Goal: Task Accomplishment & Management: Manage account settings

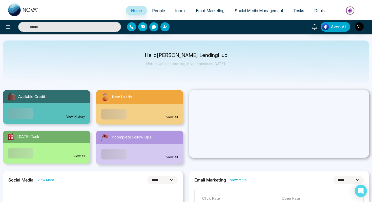
select select "*"
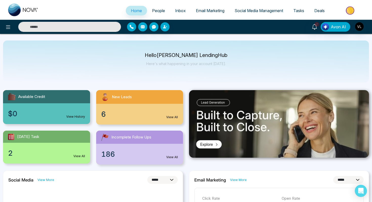
click at [153, 8] on span "People" at bounding box center [158, 10] width 13 height 5
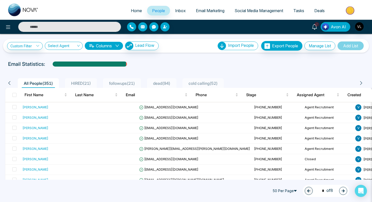
click at [316, 29] on icon at bounding box center [314, 27] width 6 height 6
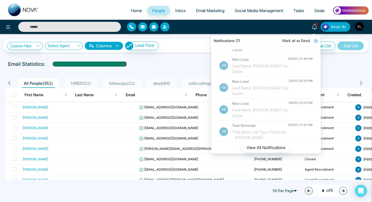
scroll to position [156, 0]
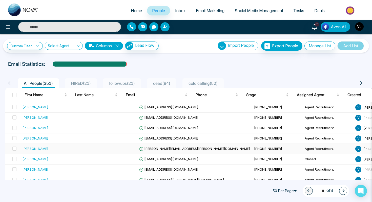
click at [50, 150] on div "[PERSON_NAME]" at bounding box center [53, 148] width 62 height 5
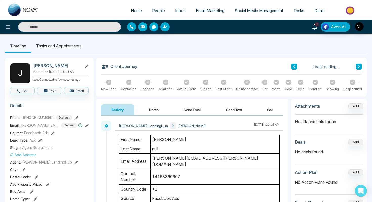
click at [319, 25] on span "7" at bounding box center [316, 24] width 5 height 5
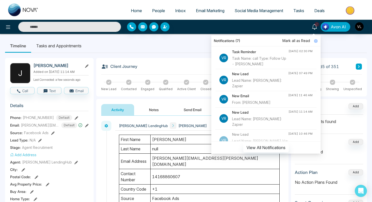
scroll to position [70, 0]
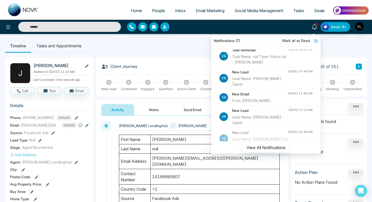
click at [253, 97] on div "New Email From: [PERSON_NAME]" at bounding box center [260, 97] width 56 height 12
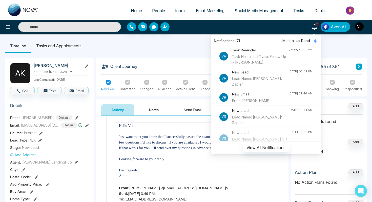
scroll to position [38, 0]
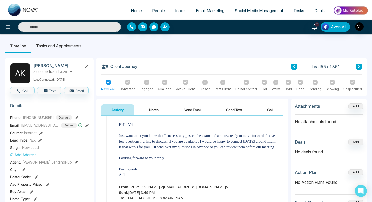
click at [192, 183] on p at bounding box center [199, 180] width 160 height 6
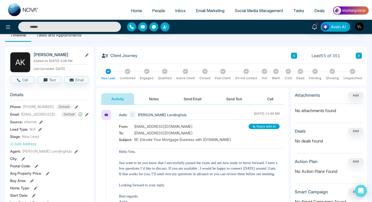
scroll to position [13, 0]
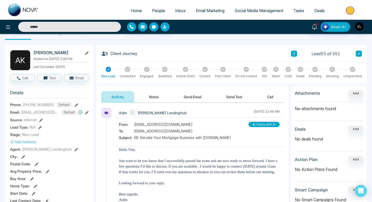
click at [215, 100] on div "Activity Notes Send Email Send Text Call" at bounding box center [192, 97] width 182 height 12
click at [152, 10] on span "People" at bounding box center [158, 10] width 13 height 5
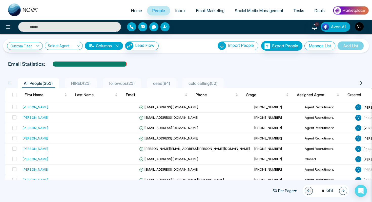
click at [31, 25] on input "text" at bounding box center [69, 27] width 103 height 10
type input "*****"
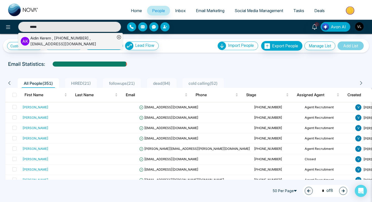
click at [33, 43] on div "[PERSON_NAME] , [PHONE_NUMBER] , [EMAIL_ADDRESS][DOMAIN_NAME]" at bounding box center [72, 40] width 85 height 11
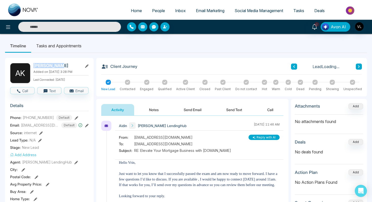
drag, startPoint x: 59, startPoint y: 67, endPoint x: 34, endPoint y: 67, distance: 24.8
click at [34, 67] on h2 "[PERSON_NAME]" at bounding box center [56, 65] width 47 height 5
copy h2 "[PERSON_NAME]"
click at [46, 128] on section "Details Phone: [PHONE_NUMBER] Default Email: [EMAIL_ADDRESS][DOMAIN_NAME] Defau…" at bounding box center [49, 169] width 78 height 141
drag, startPoint x: 21, startPoint y: 126, endPoint x: 57, endPoint y: 127, distance: 36.2
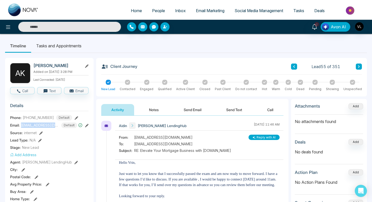
click at [58, 127] on span "[EMAIL_ADDRESS][DOMAIN_NAME]" at bounding box center [40, 124] width 38 height 5
copy span "[EMAIL_ADDRESS][DOMAIN_NAME]"
drag, startPoint x: 51, startPoint y: 117, endPoint x: 22, endPoint y: 117, distance: 28.1
click at [23, 117] on div "[PHONE_NUMBER] Default" at bounding box center [47, 118] width 49 height 6
copy span "[PHONE_NUMBER]"
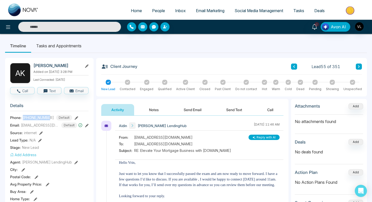
click at [156, 7] on link "People" at bounding box center [158, 11] width 23 height 10
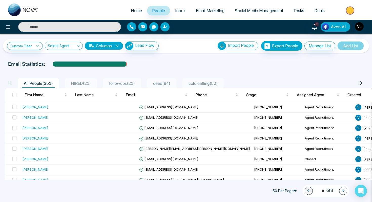
click at [58, 24] on input "text" at bounding box center [69, 27] width 103 height 10
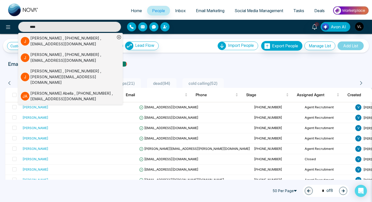
type input "****"
click at [51, 38] on div "[PERSON_NAME] , [PHONE_NUMBER] , [EMAIL_ADDRESS][DOMAIN_NAME]" at bounding box center [72, 40] width 85 height 11
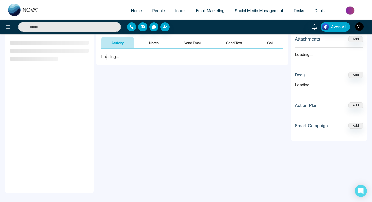
scroll to position [68, 0]
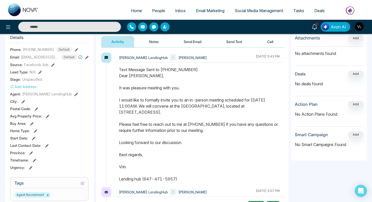
drag, startPoint x: 118, startPoint y: 74, endPoint x: 186, endPoint y: 184, distance: 128.9
click at [186, 184] on div at bounding box center [199, 126] width 168 height 120
click at [71, 26] on input "text" at bounding box center [69, 27] width 103 height 10
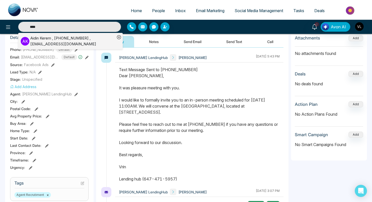
type input "*****"
click at [46, 40] on div "[PERSON_NAME] , [PHONE_NUMBER] , [EMAIL_ADDRESS][DOMAIN_NAME]" at bounding box center [72, 40] width 85 height 11
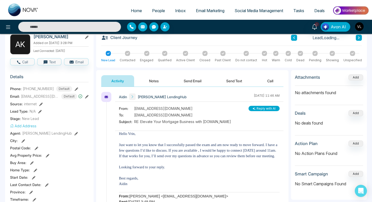
scroll to position [28, 0]
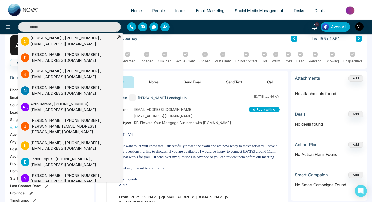
click at [201, 80] on button "Send Email" at bounding box center [192, 81] width 38 height 11
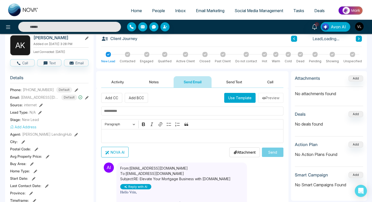
click at [127, 146] on div "Add CC Add BCC Use Template Preview Rich Text Editor Paragraph Bold Italic Link…" at bounding box center [192, 125] width 182 height 64
click at [119, 136] on p "Editor editing area: main" at bounding box center [192, 136] width 177 height 6
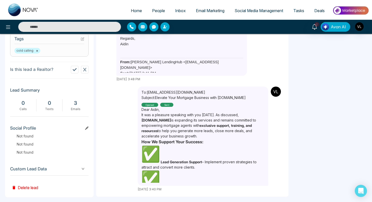
scroll to position [217, 0]
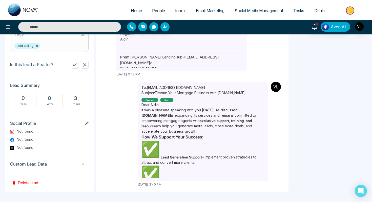
click at [153, 105] on p "Dear Aidin," at bounding box center [202, 104] width 123 height 5
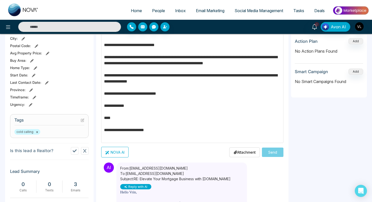
scroll to position [0, 0]
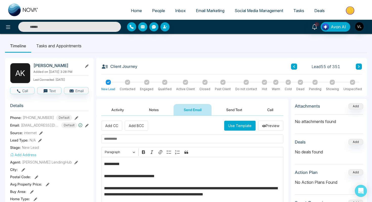
click at [114, 140] on input "text" at bounding box center [192, 138] width 182 height 9
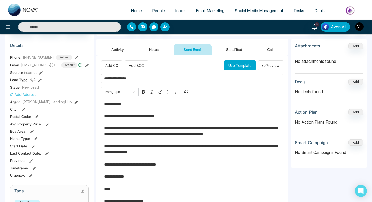
scroll to position [63, 0]
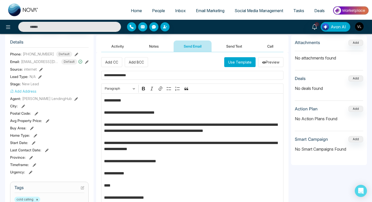
type input "**********"
drag, startPoint x: 259, startPoint y: 125, endPoint x: 241, endPoint y: 126, distance: 18.0
click at [241, 126] on p "**********" at bounding box center [192, 151] width 177 height 109
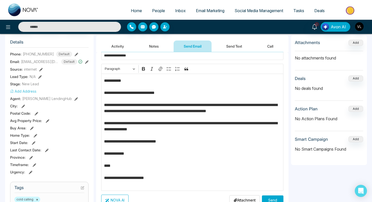
scroll to position [20, 0]
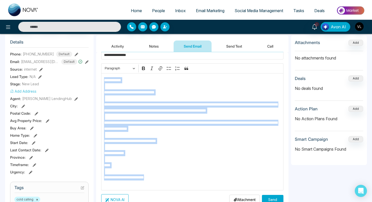
drag, startPoint x: 104, startPoint y: 79, endPoint x: 170, endPoint y: 183, distance: 123.6
click at [170, 183] on p "**********" at bounding box center [192, 131] width 177 height 109
copy p "**********"
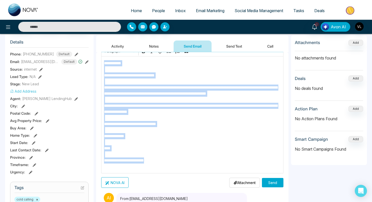
click at [270, 181] on button "Send" at bounding box center [272, 182] width 21 height 9
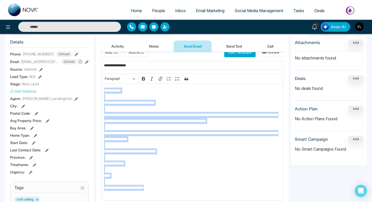
scroll to position [0, 0]
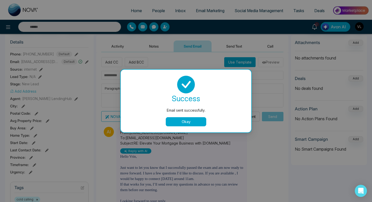
click at [226, 45] on div "Email sent successfully. success Email sent successfully. Okay" at bounding box center [186, 101] width 372 height 202
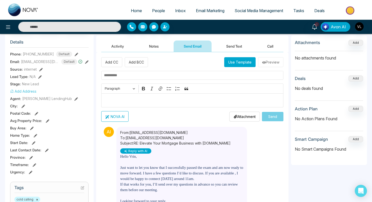
click at [127, 102] on p "Editor editing area: main" at bounding box center [192, 100] width 177 height 6
click at [232, 47] on button "Send Text" at bounding box center [234, 45] width 36 height 11
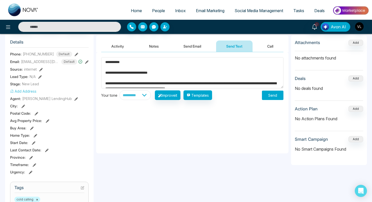
type textarea "**********"
click at [275, 100] on button "Send" at bounding box center [272, 94] width 21 height 9
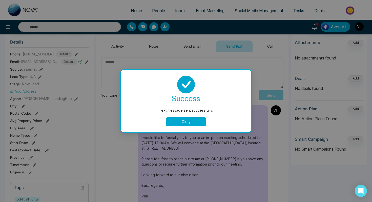
click at [187, 121] on button "Okay" at bounding box center [186, 121] width 40 height 9
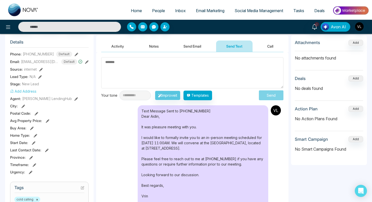
click at [157, 12] on span "People" at bounding box center [158, 10] width 13 height 5
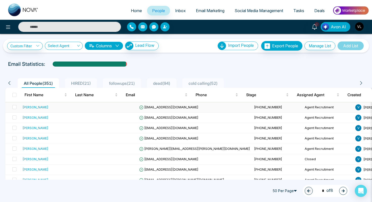
scroll to position [27, 0]
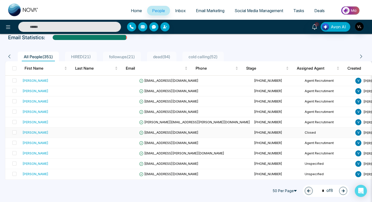
click at [65, 135] on td "[PERSON_NAME]" at bounding box center [53, 132] width 66 height 10
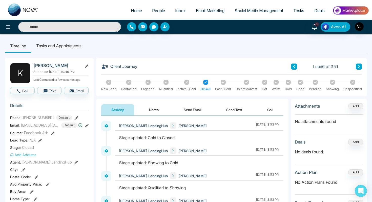
click at [156, 12] on span "People" at bounding box center [158, 10] width 13 height 5
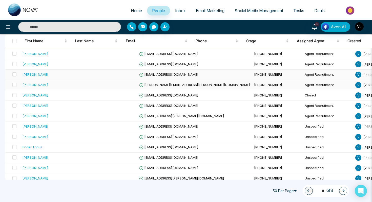
scroll to position [68, 0]
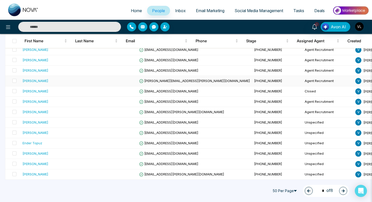
click at [45, 81] on div "[PERSON_NAME]" at bounding box center [53, 80] width 62 height 5
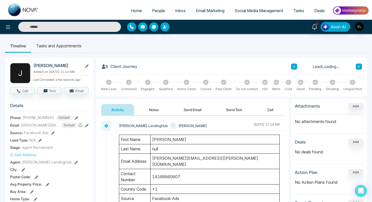
click at [48, 65] on h2 "[PERSON_NAME]" at bounding box center [56, 65] width 47 height 5
copy h2 "[PERSON_NAME]"
click at [158, 12] on span "People" at bounding box center [158, 10] width 13 height 5
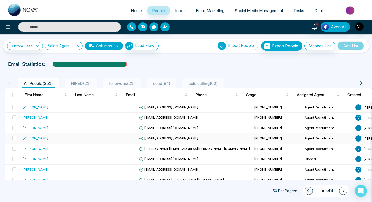
click at [64, 137] on div "[PERSON_NAME]" at bounding box center [53, 137] width 62 height 5
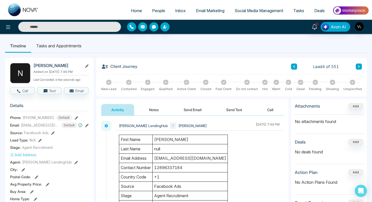
click at [57, 65] on h2 "[PERSON_NAME]" at bounding box center [56, 65] width 47 height 5
copy h2 "[PERSON_NAME]"
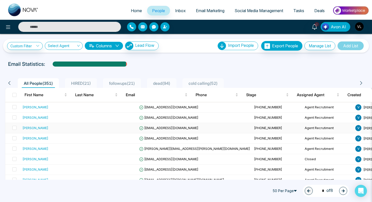
click at [50, 128] on div "[PERSON_NAME]" at bounding box center [53, 127] width 62 height 5
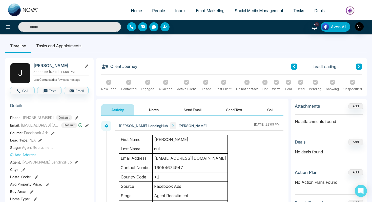
click at [52, 65] on h2 "[PERSON_NAME]" at bounding box center [56, 65] width 47 height 5
copy h2 "[PERSON_NAME]"
click at [157, 108] on button "Notes" at bounding box center [154, 109] width 30 height 11
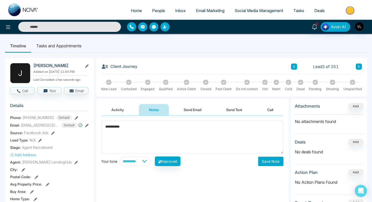
type textarea "**********"
click at [268, 163] on button "Save Note" at bounding box center [270, 160] width 25 height 9
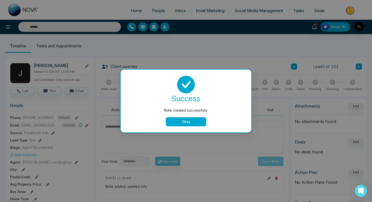
click at [155, 9] on div "Note created successfully. success Note created successfully. Okay" at bounding box center [186, 101] width 372 height 202
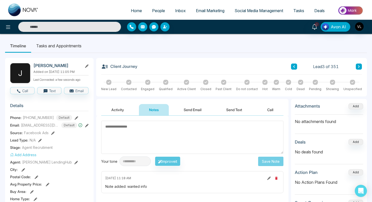
click at [153, 10] on span "People" at bounding box center [158, 10] width 13 height 5
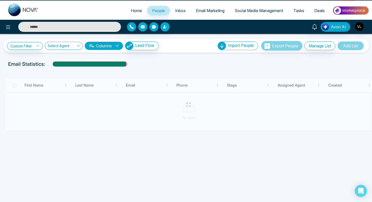
click at [153, 10] on span "People" at bounding box center [158, 10] width 13 height 5
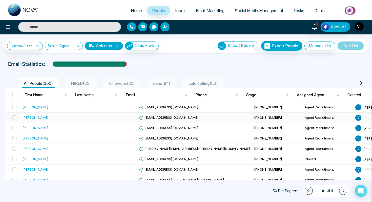
click at [59, 119] on div "[PERSON_NAME]" at bounding box center [53, 117] width 62 height 5
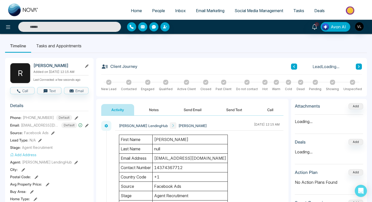
click at [59, 64] on h2 "[PERSON_NAME]" at bounding box center [56, 65] width 47 height 5
copy h2 "[PERSON_NAME]"
click at [153, 109] on button "Notes" at bounding box center [154, 109] width 30 height 11
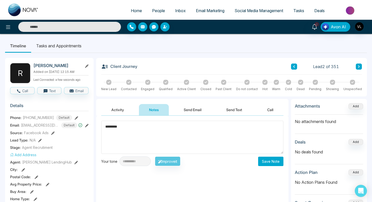
type textarea "*********"
click at [275, 161] on button "Save Note" at bounding box center [270, 160] width 25 height 9
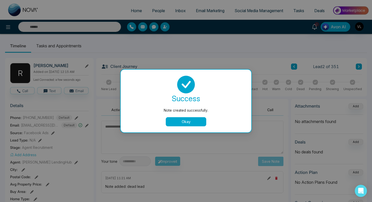
click at [188, 122] on button "Okay" at bounding box center [186, 121] width 40 height 9
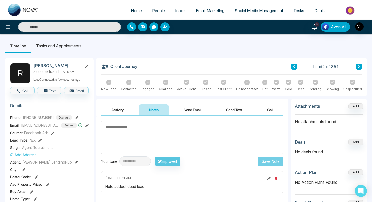
click at [158, 9] on span "People" at bounding box center [158, 10] width 13 height 5
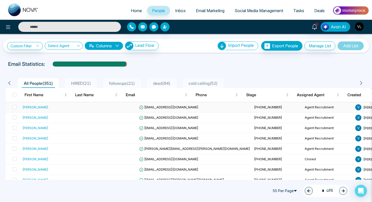
click at [41, 107] on div "[PERSON_NAME]" at bounding box center [35, 106] width 26 height 5
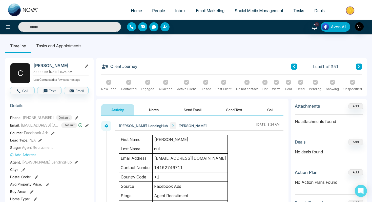
click at [61, 63] on h2 "[PERSON_NAME]" at bounding box center [56, 65] width 47 height 5
click at [61, 65] on h2 "[PERSON_NAME]" at bounding box center [56, 65] width 47 height 5
click at [63, 66] on h2 "[PERSON_NAME]" at bounding box center [56, 65] width 47 height 5
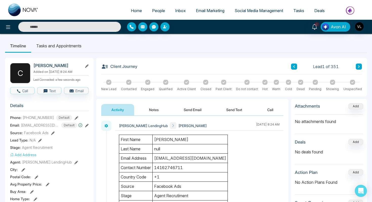
copy h2 "[PERSON_NAME]"
click at [164, 140] on td "[PERSON_NAME]" at bounding box center [189, 139] width 75 height 9
click at [170, 95] on div "Client Journey Lead 1 of 351 New Lead Contacted Engaged Qualified Active Client…" at bounding box center [231, 77] width 270 height 38
drag, startPoint x: 69, startPoint y: 65, endPoint x: 34, endPoint y: 66, distance: 34.9
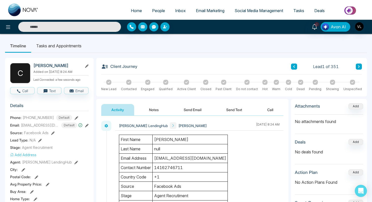
click at [34, 66] on h2 "[PERSON_NAME]" at bounding box center [56, 65] width 47 height 5
click at [163, 158] on td "[EMAIL_ADDRESS][DOMAIN_NAME]" at bounding box center [189, 157] width 75 height 9
click at [42, 67] on h2 "[PERSON_NAME]" at bounding box center [56, 65] width 47 height 5
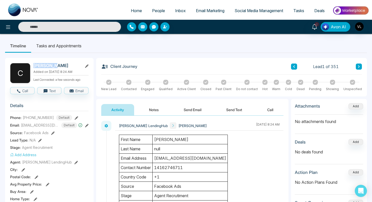
click at [42, 67] on h2 "[PERSON_NAME]" at bounding box center [56, 65] width 47 height 5
copy h2 "[PERSON_NAME]"
drag, startPoint x: 155, startPoint y: 158, endPoint x: 207, endPoint y: 160, distance: 52.3
click at [208, 160] on td "[EMAIL_ADDRESS][DOMAIN_NAME]" at bounding box center [189, 157] width 75 height 9
drag, startPoint x: 50, startPoint y: 118, endPoint x: 24, endPoint y: 118, distance: 26.8
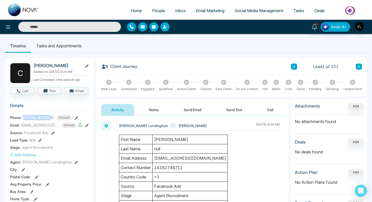
click at [23, 118] on div "[PHONE_NUMBER] Default" at bounding box center [47, 118] width 49 height 6
click at [61, 27] on input "text" at bounding box center [69, 27] width 103 height 10
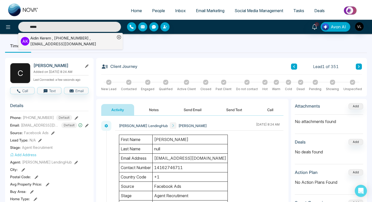
type input "*****"
click at [53, 39] on div "[PERSON_NAME] , [PHONE_NUMBER] , [EMAIL_ADDRESS][DOMAIN_NAME]" at bounding box center [72, 40] width 85 height 11
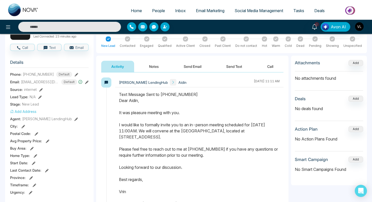
scroll to position [50, 0]
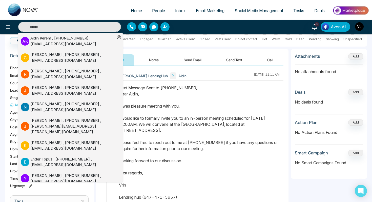
click at [146, 98] on div "Text Message Sent to [PHONE_NUMBER] Dear Aidin, It was pleasure meeting with yo…" at bounding box center [199, 142] width 160 height 115
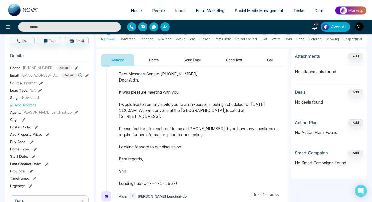
scroll to position [17, 0]
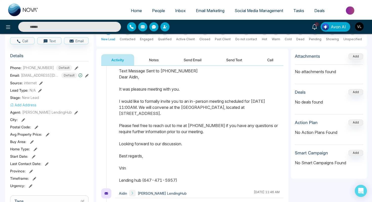
drag, startPoint x: 120, startPoint y: 77, endPoint x: 183, endPoint y: 187, distance: 127.1
click at [183, 187] on div at bounding box center [199, 128] width 168 height 120
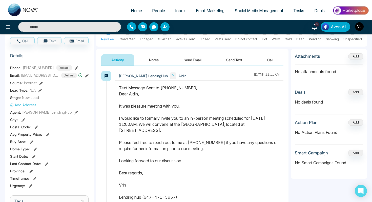
click at [154, 10] on span "People" at bounding box center [158, 10] width 13 height 5
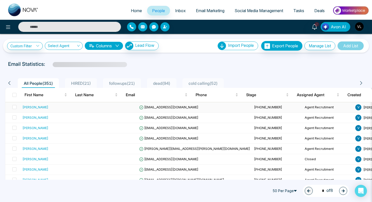
click at [36, 111] on td "[PERSON_NAME]" at bounding box center [53, 107] width 66 height 10
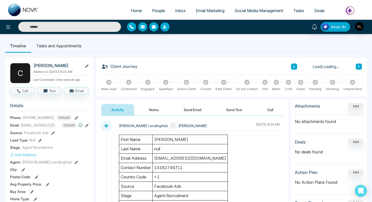
click at [182, 107] on button "Send Email" at bounding box center [192, 109] width 38 height 11
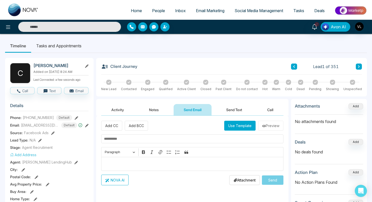
click at [111, 167] on p "Editor editing area: main" at bounding box center [192, 164] width 177 height 6
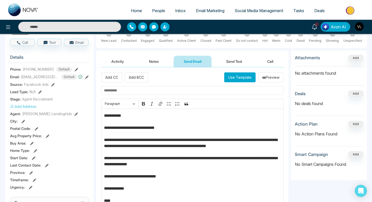
scroll to position [41, 0]
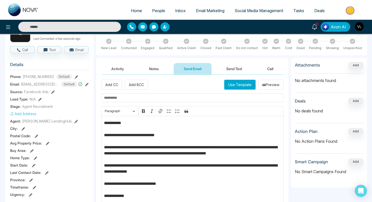
click at [119, 124] on p "**********" at bounding box center [192, 174] width 177 height 109
click at [141, 97] on input "text" at bounding box center [192, 97] width 182 height 9
type input "**********"
click at [245, 146] on p "**********" at bounding box center [192, 174] width 177 height 109
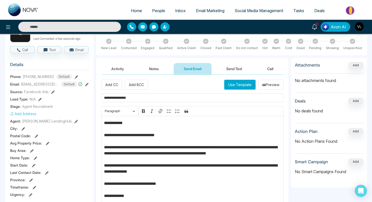
click at [108, 154] on p "**********" at bounding box center [192, 174] width 177 height 109
click at [117, 153] on p "**********" at bounding box center [192, 174] width 177 height 109
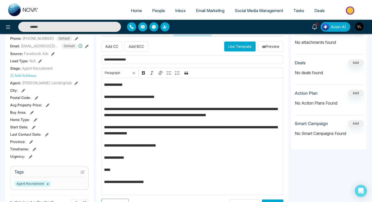
scroll to position [80, 0]
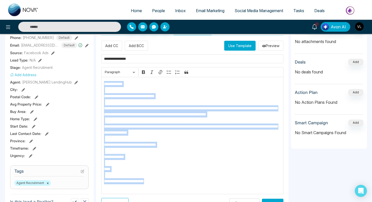
drag, startPoint x: 104, startPoint y: 82, endPoint x: 180, endPoint y: 194, distance: 136.1
click at [180, 195] on div "**********" at bounding box center [192, 125] width 182 height 168
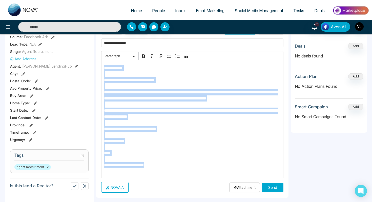
scroll to position [96, 0]
click at [271, 187] on button "Send" at bounding box center [272, 186] width 21 height 9
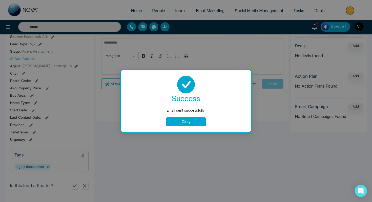
click at [185, 121] on button "Okay" at bounding box center [186, 121] width 40 height 9
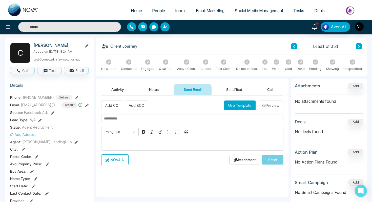
scroll to position [0, 0]
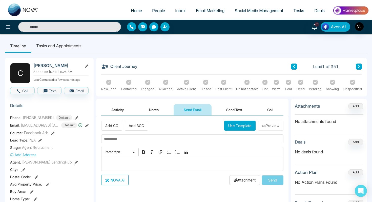
click at [237, 107] on button "Send Text" at bounding box center [234, 109] width 36 height 11
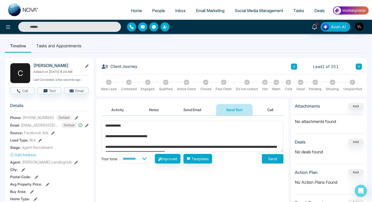
type textarea "**********"
click at [276, 157] on button "Send" at bounding box center [272, 158] width 21 height 9
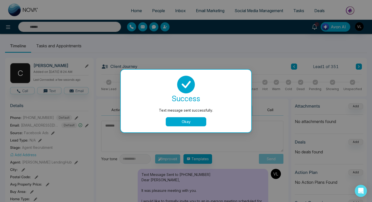
click at [190, 123] on button "Okay" at bounding box center [186, 121] width 40 height 9
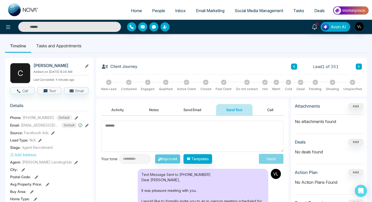
click at [153, 13] on span "People" at bounding box center [158, 10] width 13 height 5
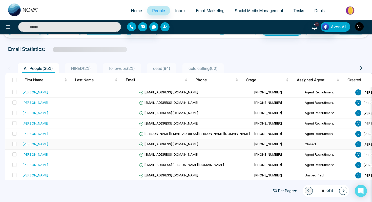
scroll to position [22, 0]
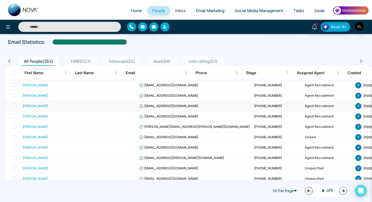
click at [42, 105] on div "[PERSON_NAME]" at bounding box center [53, 105] width 62 height 5
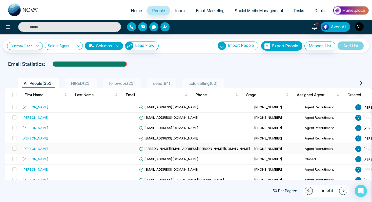
click at [53, 148] on div "[PERSON_NAME]" at bounding box center [53, 148] width 62 height 5
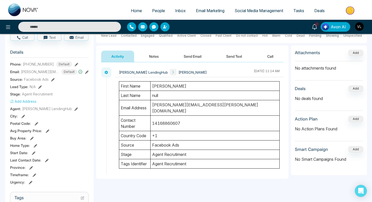
scroll to position [97, 0]
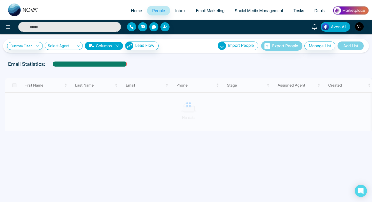
click at [315, 22] on link at bounding box center [314, 26] width 12 height 9
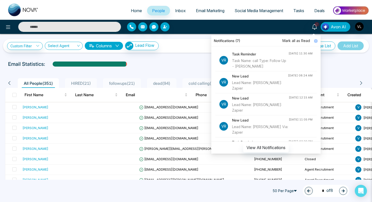
click at [50, 24] on input "text" at bounding box center [69, 27] width 103 height 10
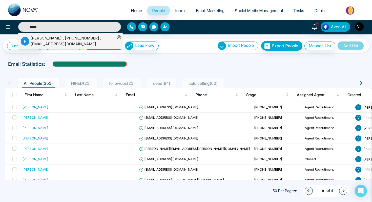
type input "*****"
click at [35, 39] on div "[PERSON_NAME] , [PHONE_NUMBER] , [EMAIL_ADDRESS][DOMAIN_NAME]" at bounding box center [72, 40] width 85 height 11
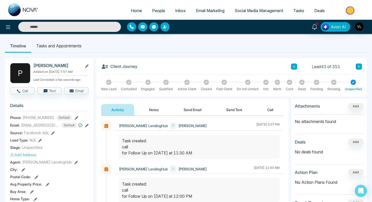
click at [294, 11] on span "Tasks" at bounding box center [298, 10] width 11 height 5
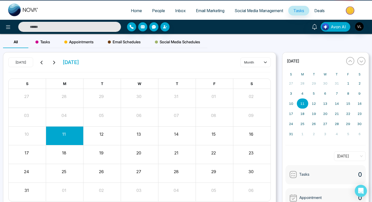
click at [294, 12] on span "Tasks" at bounding box center [298, 10] width 11 height 5
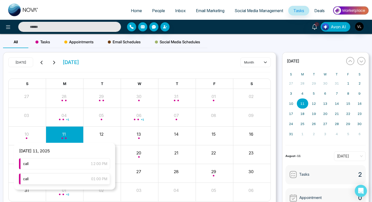
click at [70, 175] on div "call 01:00 PM" at bounding box center [64, 178] width 91 height 11
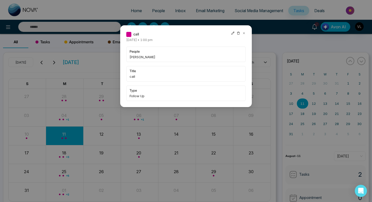
click at [242, 32] on icon at bounding box center [244, 33] width 4 height 4
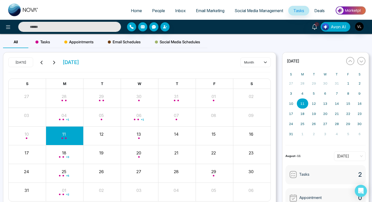
click at [62, 30] on input "text" at bounding box center [69, 27] width 103 height 10
type input "*"
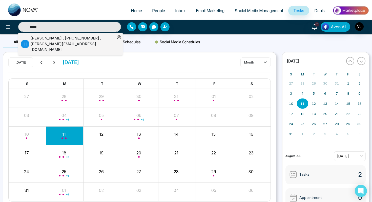
type input "*****"
click at [29, 43] on div "H" at bounding box center [26, 44] width 10 height 9
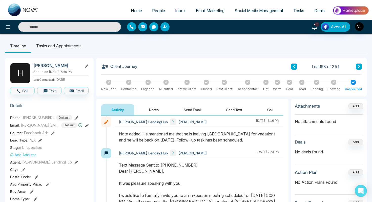
click at [296, 10] on span "Tasks" at bounding box center [298, 10] width 11 height 5
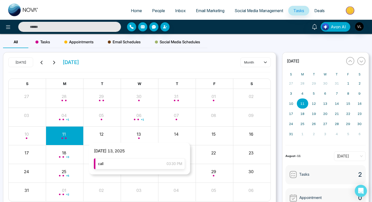
click at [134, 163] on div "call 03:30 PM" at bounding box center [139, 163] width 91 height 11
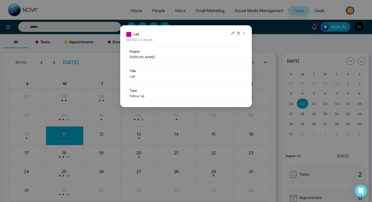
click at [244, 32] on icon at bounding box center [244, 33] width 4 height 4
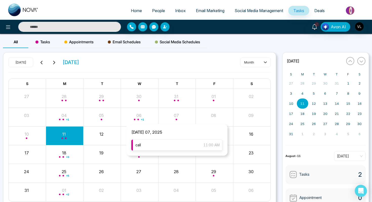
click at [169, 143] on div "call 11:00 AM" at bounding box center [176, 144] width 91 height 11
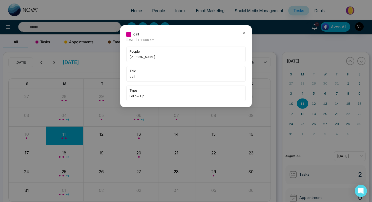
click at [243, 32] on icon at bounding box center [244, 33] width 2 height 2
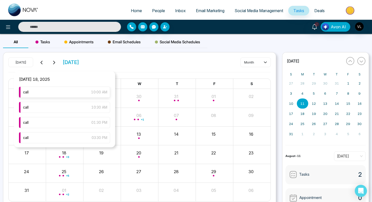
click at [69, 96] on div "call 10:00 AM" at bounding box center [64, 91] width 91 height 11
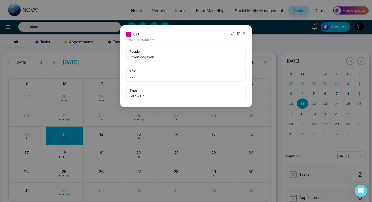
click at [242, 34] on icon at bounding box center [244, 33] width 4 height 4
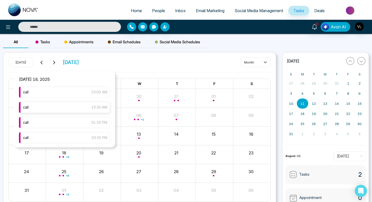
click at [82, 109] on div "call 10:30 AM" at bounding box center [64, 107] width 91 height 11
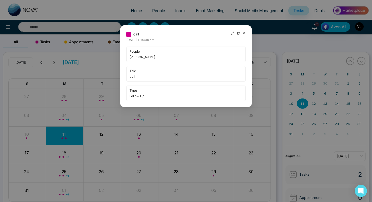
click at [242, 33] on icon at bounding box center [244, 33] width 4 height 4
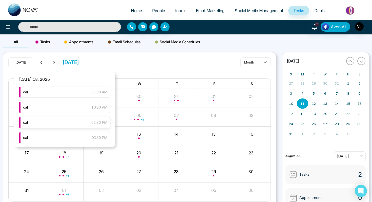
click at [81, 124] on div "call 01:30 PM" at bounding box center [64, 122] width 91 height 11
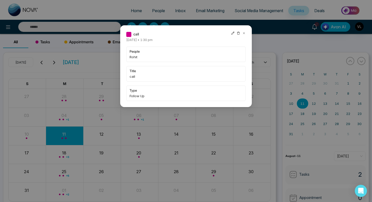
click at [244, 33] on icon at bounding box center [244, 33] width 4 height 4
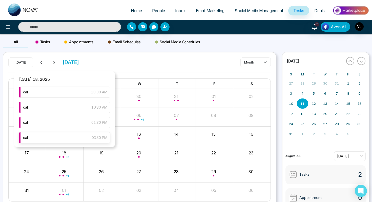
click at [82, 140] on div "call 03:30 PM" at bounding box center [64, 137] width 91 height 11
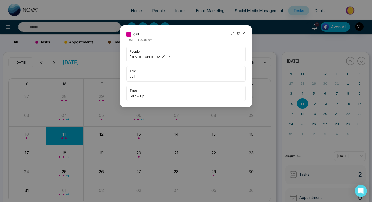
click at [242, 34] on icon at bounding box center [244, 33] width 4 height 4
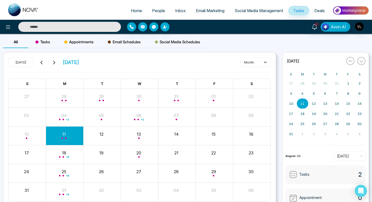
click at [147, 12] on link "People" at bounding box center [158, 11] width 23 height 10
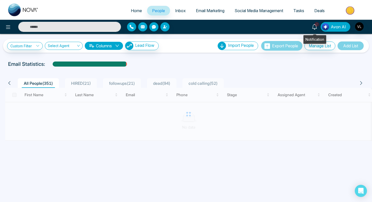
click at [315, 26] on icon at bounding box center [314, 27] width 6 height 6
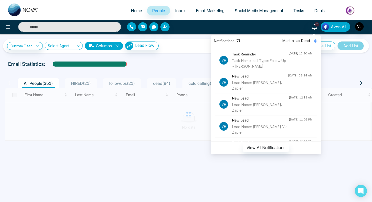
click at [292, 41] on span "Mark all as Read" at bounding box center [296, 41] width 28 height 6
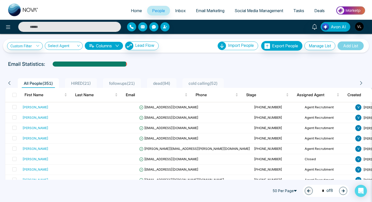
click at [161, 63] on div "Email Statistics:" at bounding box center [185, 64] width 355 height 8
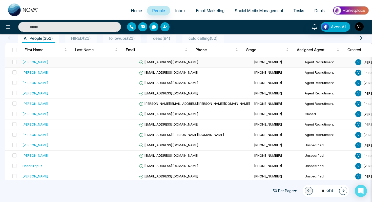
scroll to position [47, 0]
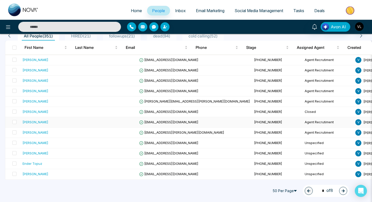
click at [46, 121] on div "[PERSON_NAME]" at bounding box center [53, 121] width 62 height 5
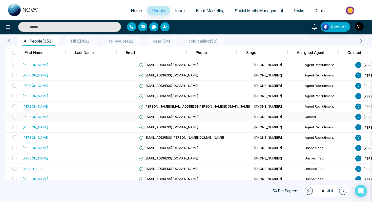
scroll to position [43, 0]
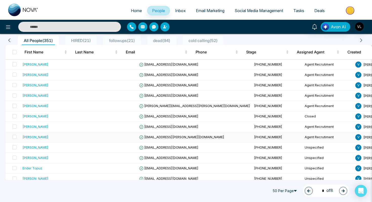
click at [46, 139] on div "[PERSON_NAME]" at bounding box center [53, 136] width 62 height 5
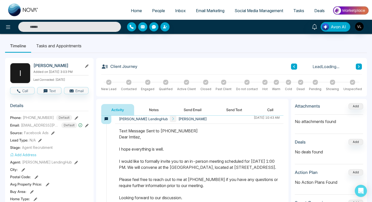
scroll to position [7, 0]
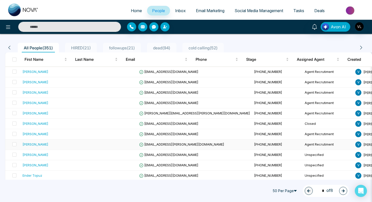
scroll to position [36, 0]
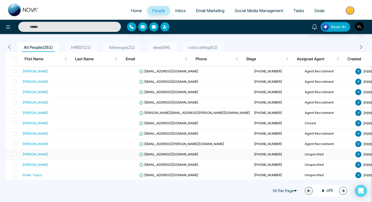
click at [43, 152] on div "[PERSON_NAME]" at bounding box center [35, 153] width 26 height 5
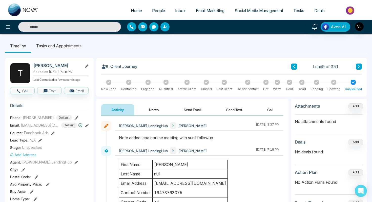
click at [150, 7] on link "People" at bounding box center [158, 11] width 23 height 10
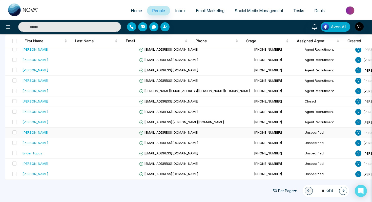
scroll to position [59, 0]
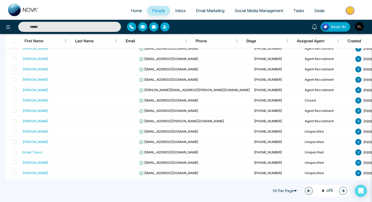
click at [69, 29] on input "text" at bounding box center [69, 27] width 103 height 10
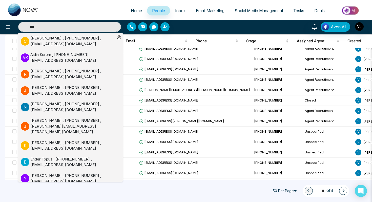
type input "****"
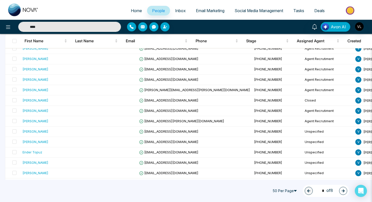
click at [76, 27] on input "****" at bounding box center [69, 27] width 103 height 10
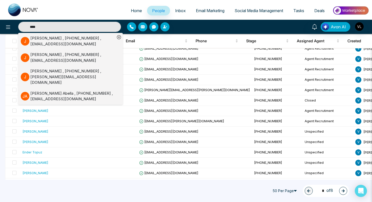
type input "****"
click at [35, 39] on div "[PERSON_NAME] , [PHONE_NUMBER] , [EMAIL_ADDRESS][DOMAIN_NAME]" at bounding box center [72, 40] width 85 height 11
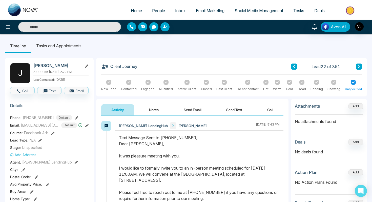
click at [150, 106] on button "Notes" at bounding box center [154, 109] width 30 height 11
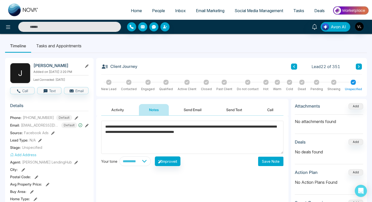
type textarea "**********"
click at [266, 160] on button "Save Note" at bounding box center [270, 160] width 25 height 9
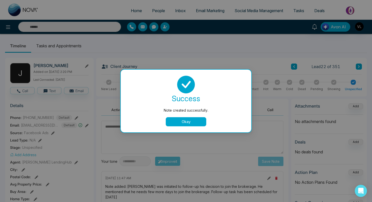
click at [179, 126] on button "Okay" at bounding box center [186, 121] width 40 height 9
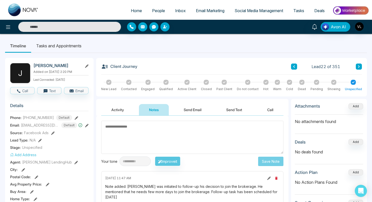
click at [59, 50] on li "Tasks and Appointments" at bounding box center [58, 46] width 55 height 14
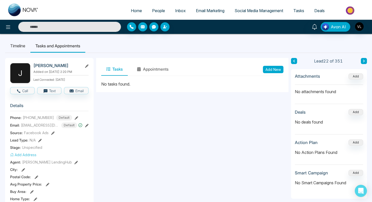
click at [270, 71] on button "Add New" at bounding box center [273, 69] width 20 height 7
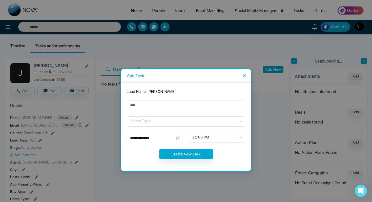
click at [160, 102] on input "text" at bounding box center [186, 105] width 118 height 10
type input "****"
click at [156, 118] on input "search" at bounding box center [184, 121] width 109 height 8
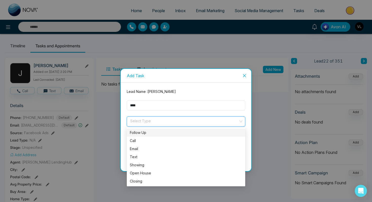
click at [155, 131] on div "Follow Up" at bounding box center [186, 133] width 112 height 6
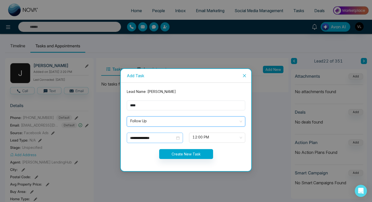
click at [181, 137] on div "**********" at bounding box center [155, 137] width 56 height 10
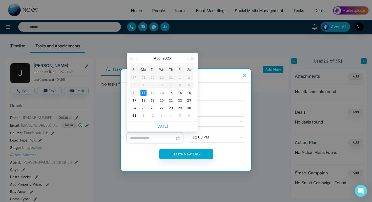
type input "**********"
click at [180, 92] on div "15" at bounding box center [180, 92] width 6 height 6
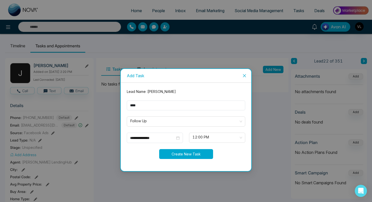
click at [187, 155] on button "Create New Task" at bounding box center [186, 154] width 54 height 10
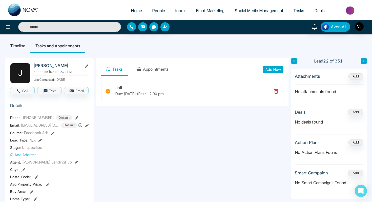
click at [151, 14] on link "People" at bounding box center [158, 11] width 23 height 10
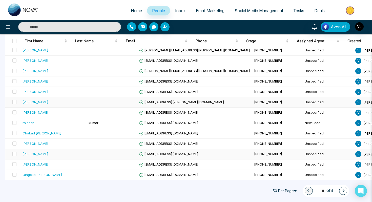
scroll to position [257, 0]
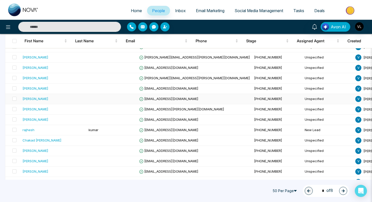
click at [43, 98] on div "[PERSON_NAME]" at bounding box center [53, 98] width 62 height 5
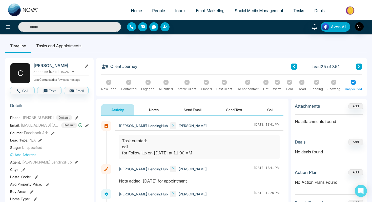
click at [89, 29] on input "text" at bounding box center [69, 27] width 103 height 10
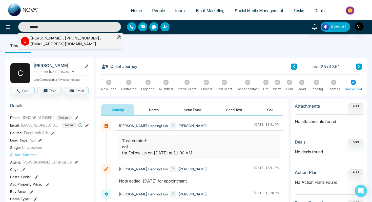
type input "******"
click at [91, 41] on div "[PERSON_NAME] , [PHONE_NUMBER] , [EMAIL_ADDRESS][DOMAIN_NAME]" at bounding box center [72, 40] width 85 height 11
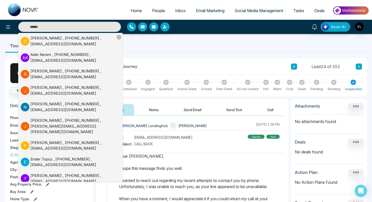
drag, startPoint x: 192, startPoint y: 133, endPoint x: 156, endPoint y: 11, distance: 127.5
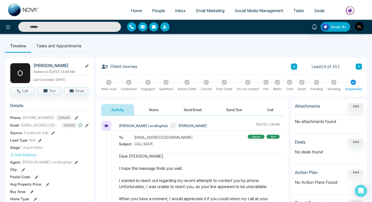
click at [156, 11] on span "People" at bounding box center [158, 10] width 13 height 5
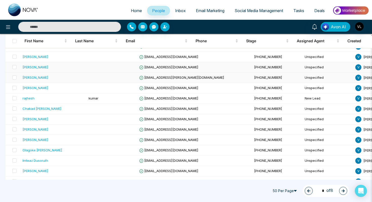
scroll to position [289, 0]
click at [47, 147] on div "Olagoke [PERSON_NAME]" at bounding box center [42, 149] width 40 height 5
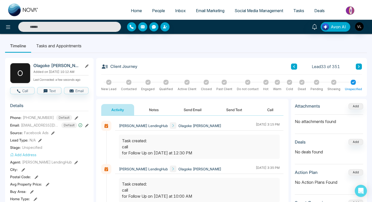
click at [148, 12] on link "People" at bounding box center [158, 11] width 23 height 10
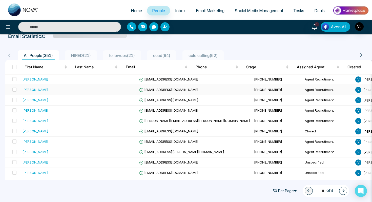
scroll to position [58, 0]
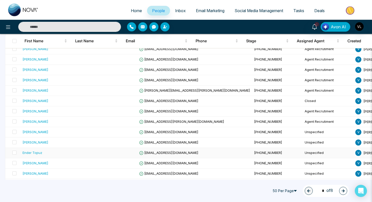
click at [88, 155] on td at bounding box center [111, 153] width 51 height 10
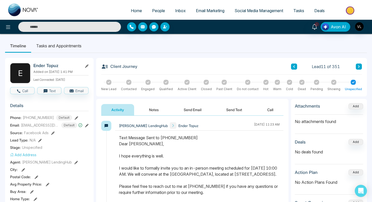
click at [153, 12] on span "People" at bounding box center [158, 10] width 13 height 5
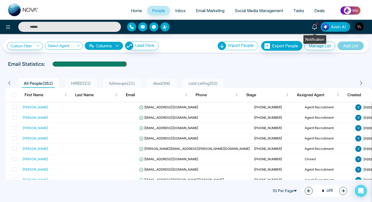
click at [314, 29] on icon at bounding box center [314, 27] width 5 height 6
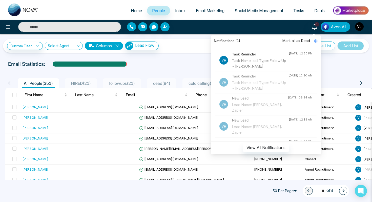
click at [296, 41] on span "Mark all as Read" at bounding box center [296, 41] width 28 height 6
click at [314, 29] on icon at bounding box center [314, 27] width 6 height 6
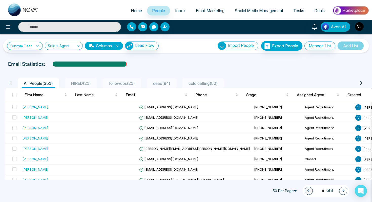
click at [176, 13] on link "Inbox" at bounding box center [180, 11] width 21 height 10
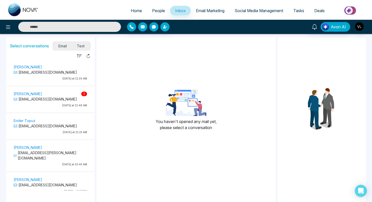
click at [50, 100] on p "[EMAIL_ADDRESS][DOMAIN_NAME]" at bounding box center [50, 98] width 73 height 5
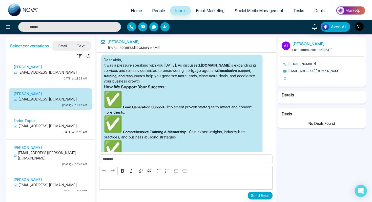
scroll to position [1044, 0]
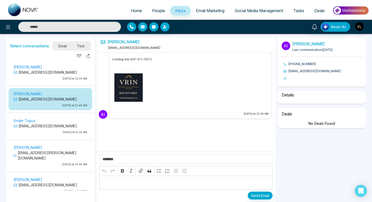
select select "****"
select select "********"
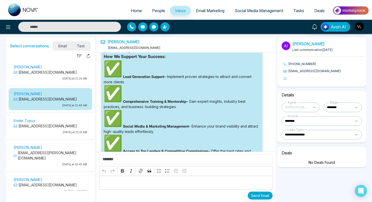
scroll to position [0, 0]
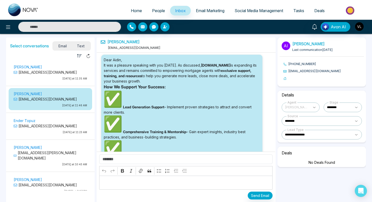
click at [153, 8] on span "People" at bounding box center [158, 10] width 13 height 5
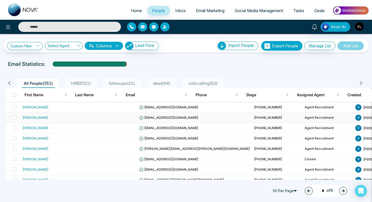
click at [65, 118] on div "[PERSON_NAME]" at bounding box center [53, 117] width 62 height 5
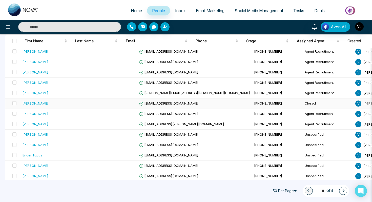
scroll to position [56, 0]
click at [39, 94] on div "[PERSON_NAME]" at bounding box center [35, 92] width 26 height 5
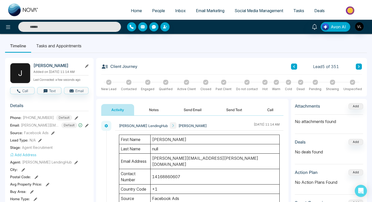
click at [57, 28] on input "text" at bounding box center [69, 27] width 103 height 10
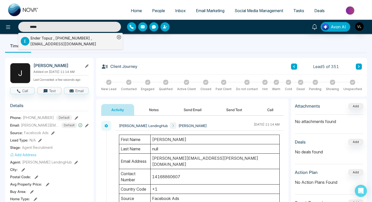
type input "*****"
click at [59, 40] on div "[PERSON_NAME] , [PHONE_NUMBER] , [EMAIL_ADDRESS][DOMAIN_NAME]" at bounding box center [72, 40] width 85 height 11
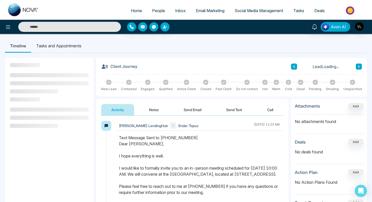
click at [156, 109] on button "Notes" at bounding box center [154, 109] width 30 height 11
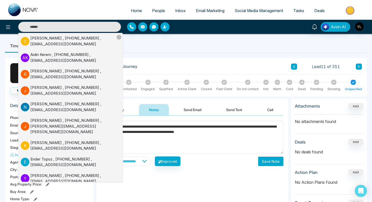
type textarea "**********"
click at [269, 161] on button "Save Note" at bounding box center [270, 160] width 25 height 9
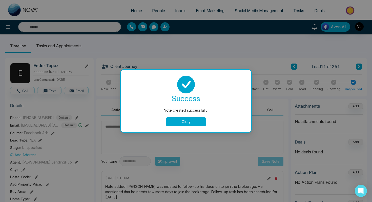
click at [178, 121] on button "Okay" at bounding box center [186, 121] width 40 height 9
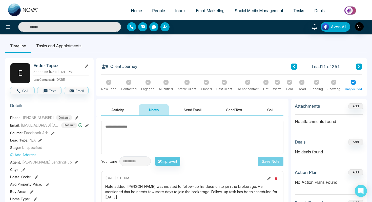
click at [61, 47] on li "Tasks and Appointments" at bounding box center [58, 46] width 55 height 14
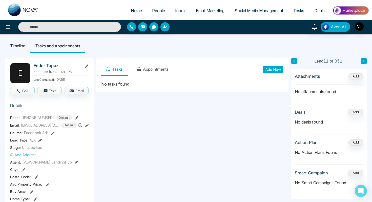
click at [272, 73] on button "Add New" at bounding box center [273, 69] width 20 height 7
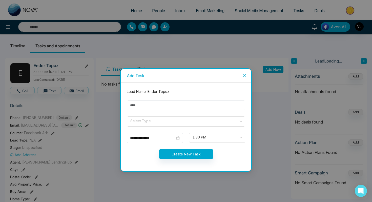
click at [160, 112] on form "**********" at bounding box center [186, 127] width 124 height 76
click at [159, 108] on input "text" at bounding box center [186, 105] width 118 height 10
type input "****"
click at [159, 121] on input "search" at bounding box center [184, 121] width 109 height 8
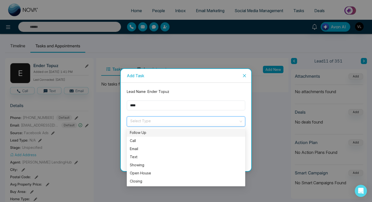
click at [143, 135] on div "Follow Up" at bounding box center [186, 132] width 118 height 8
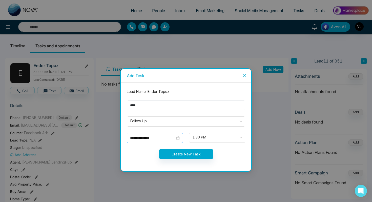
click at [177, 136] on div "**********" at bounding box center [155, 138] width 50 height 6
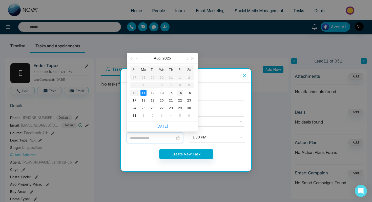
type input "**********"
click at [180, 94] on div "15" at bounding box center [180, 92] width 6 height 6
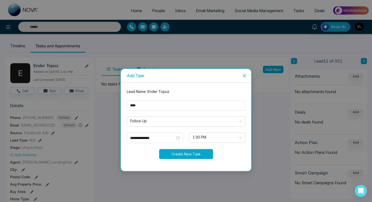
click at [189, 155] on button "Create New Task" at bounding box center [186, 154] width 54 height 10
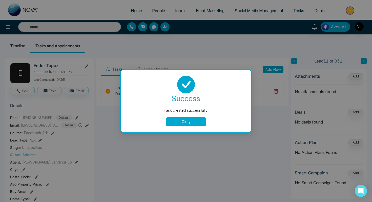
click at [180, 124] on button "Okay" at bounding box center [186, 121] width 40 height 9
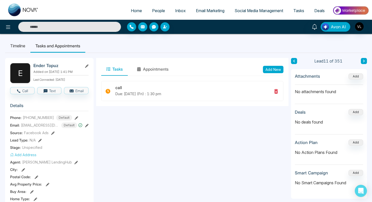
click at [153, 15] on link "People" at bounding box center [158, 11] width 23 height 10
